Goal: Task Accomplishment & Management: Use online tool/utility

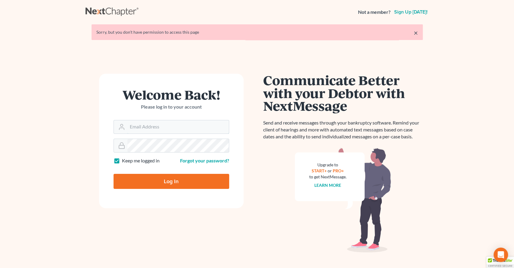
type input "[EMAIL_ADDRESS][DOMAIN_NAME]"
click at [162, 177] on input "Log In" at bounding box center [172, 181] width 116 height 15
type input "Thinking..."
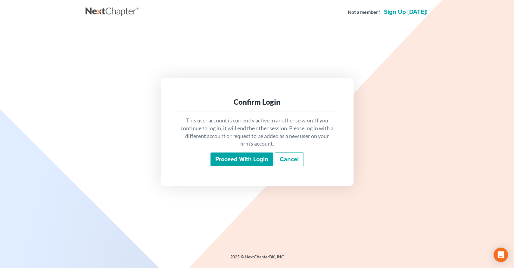
click at [244, 151] on div "This user account is currently active in another session. If you continue to lo…" at bounding box center [257, 141] width 164 height 59
click at [235, 162] on input "Proceed with login" at bounding box center [241, 160] width 63 height 14
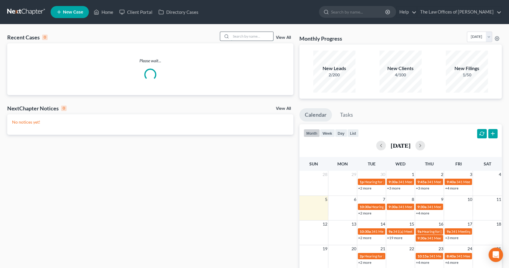
click at [248, 36] on input "search" at bounding box center [252, 36] width 42 height 9
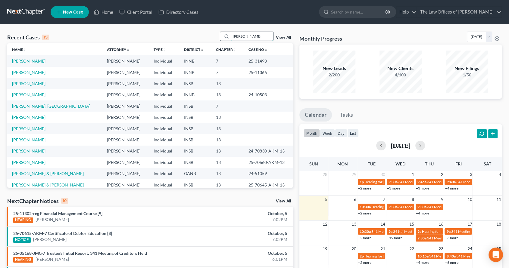
type input "smothers"
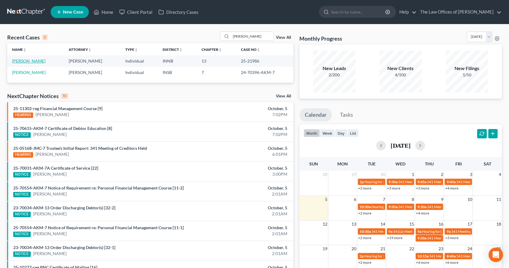
click at [31, 61] on link "Smothers, Leah" at bounding box center [28, 60] width 33 height 5
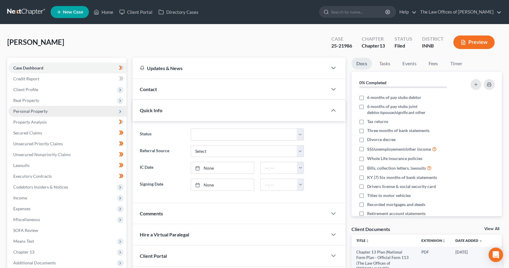
click at [42, 113] on span "Personal Property" at bounding box center [30, 111] width 34 height 5
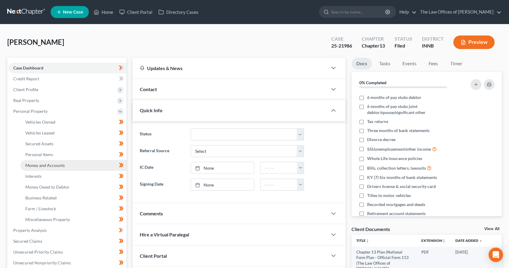
click at [48, 166] on span "Money and Accounts" at bounding box center [44, 165] width 39 height 5
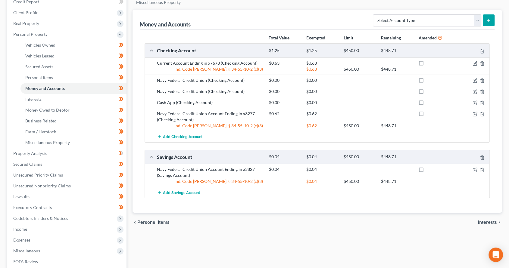
scroll to position [89, 0]
